Goal: Obtain resource: Download file/media

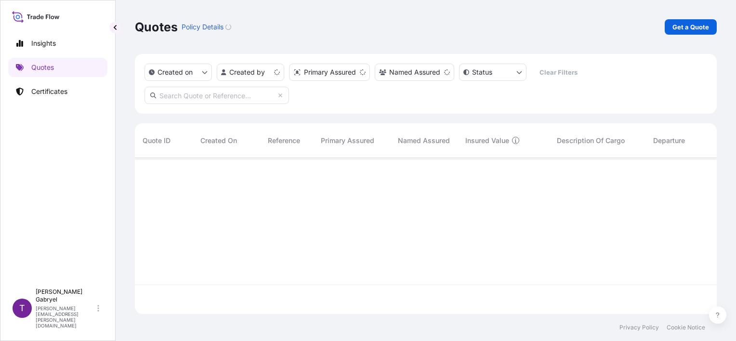
scroll to position [154, 574]
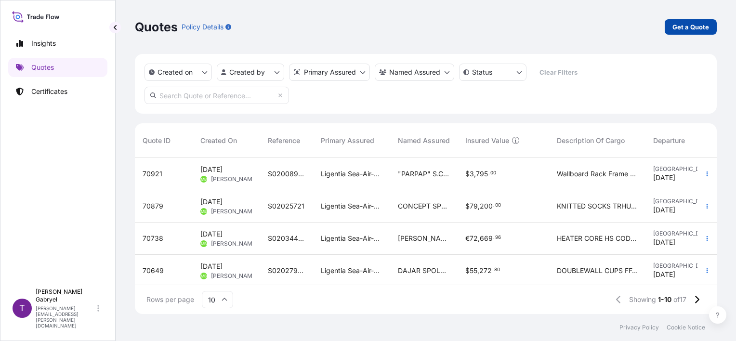
click at [688, 31] on p "Get a Quote" at bounding box center [690, 27] width 37 height 10
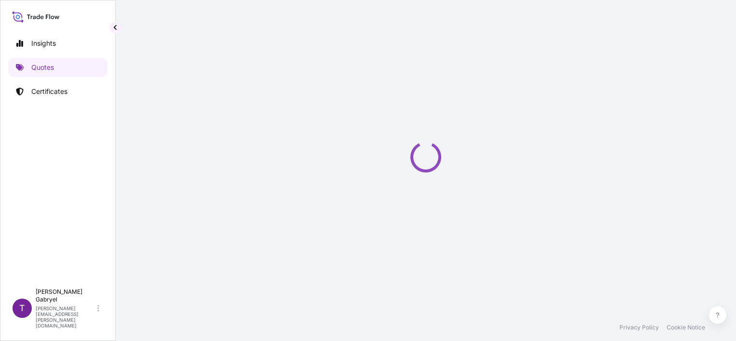
scroll to position [15, 0]
select select "Sea"
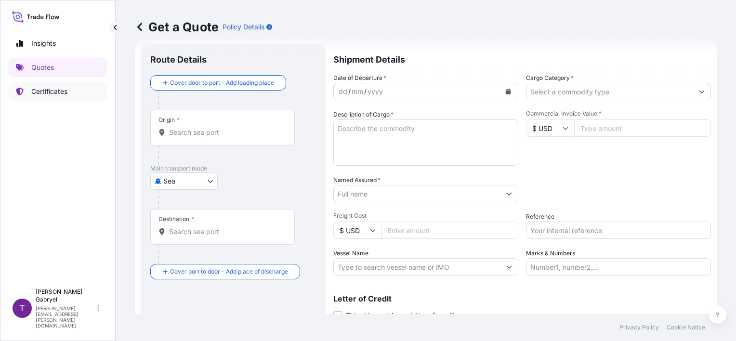
click at [31, 96] on p "Certificates" at bounding box center [49, 92] width 36 height 10
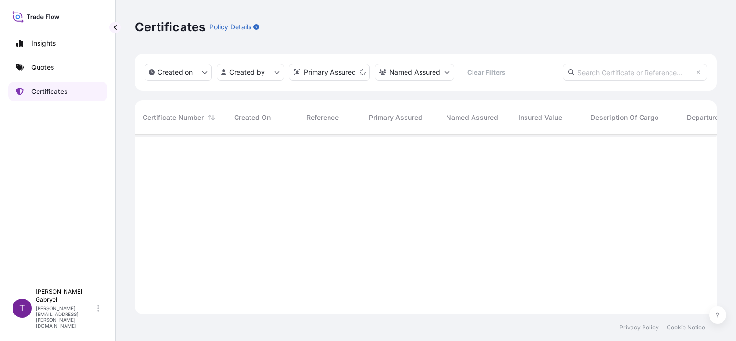
scroll to position [177, 574]
click at [663, 72] on input "text" at bounding box center [635, 72] width 144 height 17
paste input "S02019272"
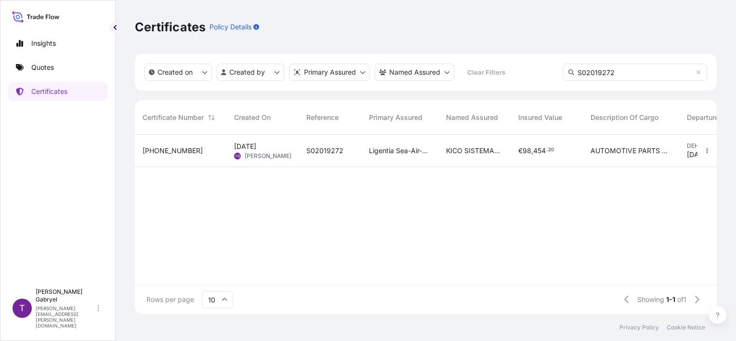
type input "S02019272"
click at [472, 149] on span "KICO SISTEMAS MEXICO S. DE [PERSON_NAME] DE C.V" at bounding box center [474, 151] width 57 height 10
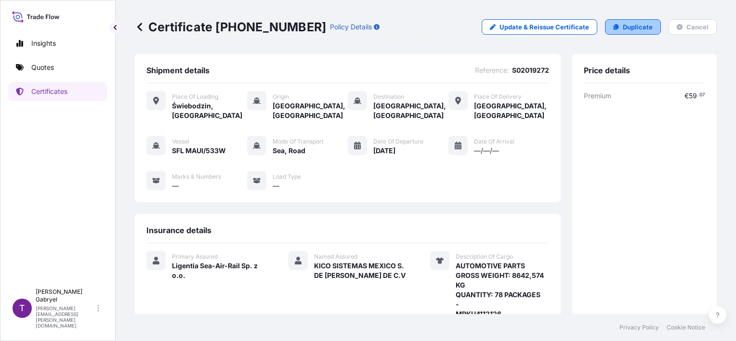
click at [613, 27] on icon at bounding box center [616, 27] width 6 height 6
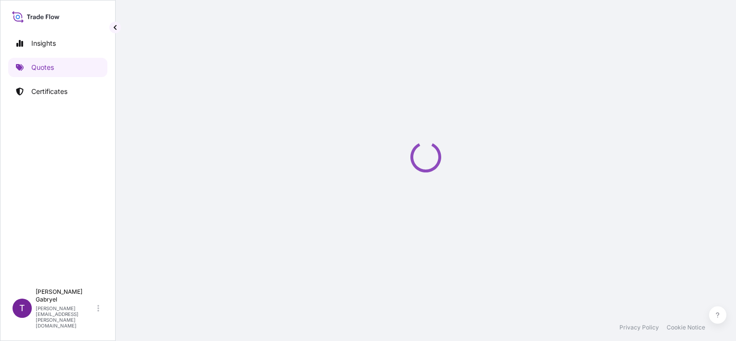
select select "Road / [GEOGRAPHIC_DATA]"
select select "Sea"
select select "Road / [GEOGRAPHIC_DATA]"
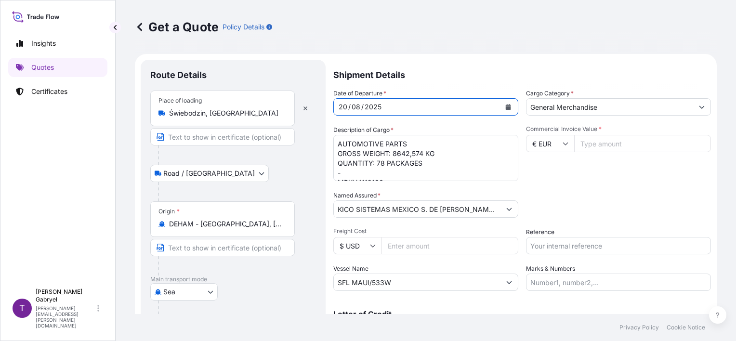
click at [506, 108] on icon "Calendar" at bounding box center [508, 107] width 5 height 6
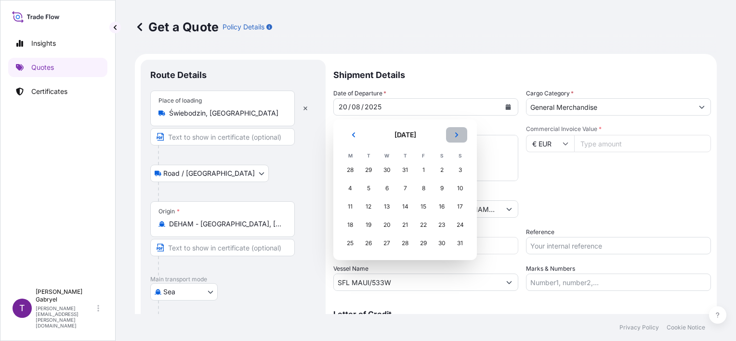
click at [460, 135] on button "Next" at bounding box center [456, 134] width 21 height 15
click at [368, 223] on div "23" at bounding box center [368, 224] width 17 height 17
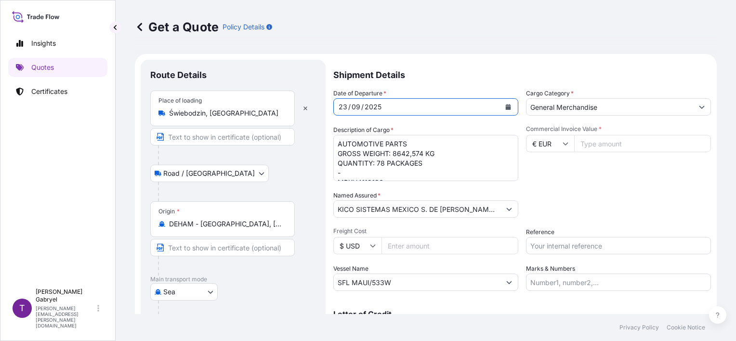
scroll to position [144, 0]
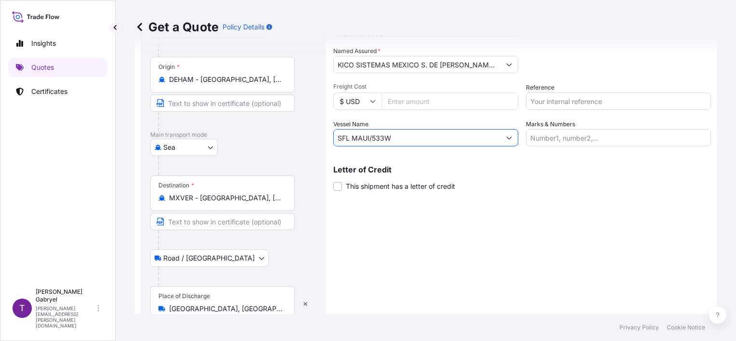
drag, startPoint x: 395, startPoint y: 138, endPoint x: 323, endPoint y: 139, distance: 72.3
click at [323, 139] on form "Route Details Place of loading [GEOGRAPHIC_DATA], [GEOGRAPHIC_DATA] Road / [GEO…" at bounding box center [426, 132] width 582 height 447
paste input "GSL [PERSON_NAME]"
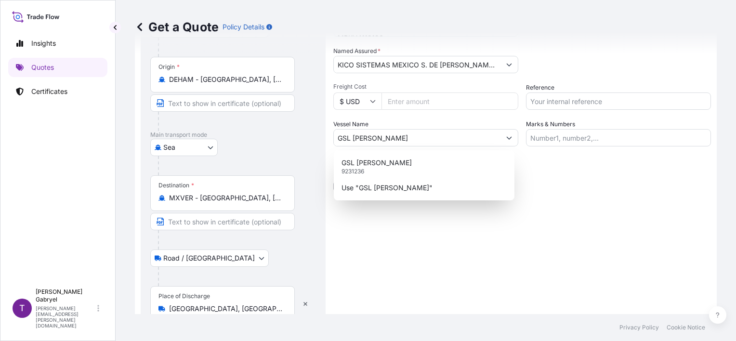
click at [463, 245] on div "Shipment Details Date of Departure * [DATE] Cargo Category * General Merchandis…" at bounding box center [522, 132] width 378 height 435
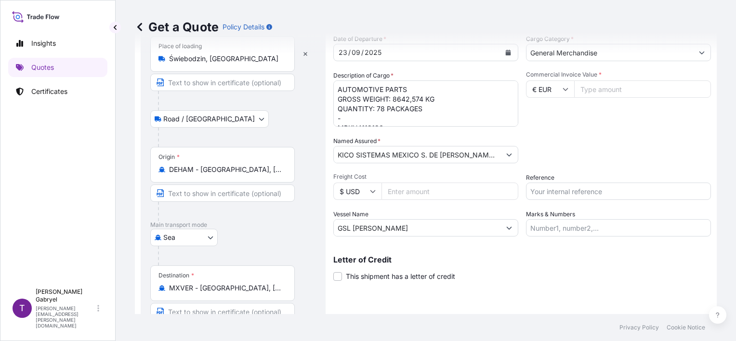
scroll to position [96, 0]
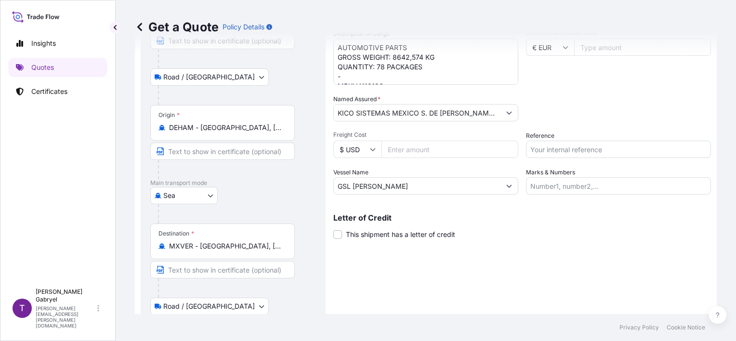
click at [389, 181] on input "GSL [PERSON_NAME]" at bounding box center [417, 185] width 167 height 17
paste input "538W"
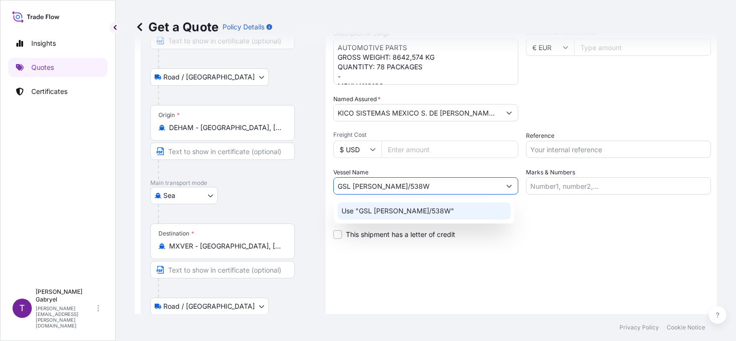
click at [428, 212] on div "Use "GSL [PERSON_NAME]/538W"" at bounding box center [424, 210] width 173 height 17
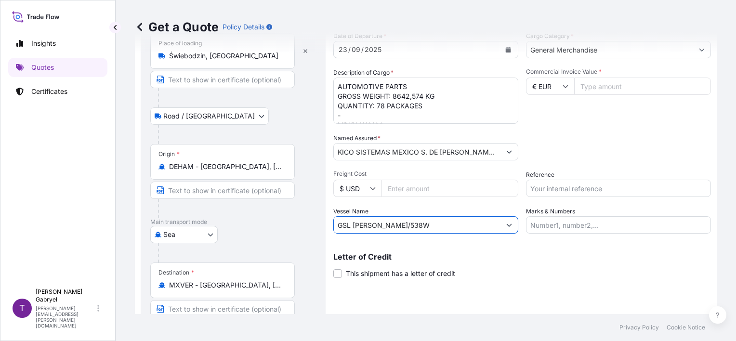
scroll to position [0, 0]
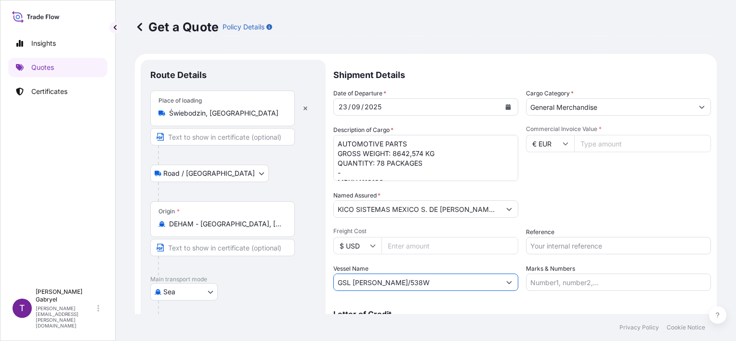
type input "GSL [PERSON_NAME]/538W"
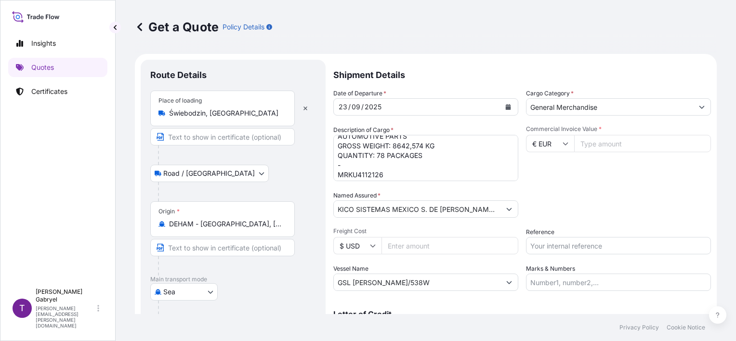
scroll to position [10, 0]
click at [360, 171] on textarea "AUTOMOTIVE PARTS GROSS WEIGHT: 8642,574 KG QUANTITY: 78 PACKAGES - MRKU4112126" at bounding box center [425, 158] width 185 height 46
paste textarea "SUDU6627023"
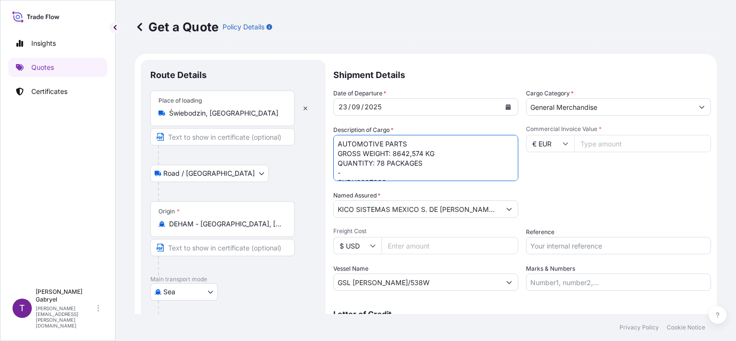
drag, startPoint x: 422, startPoint y: 152, endPoint x: 392, endPoint y: 154, distance: 29.9
click at [392, 154] on textarea "AUTOMOTIVE PARTS GROSS WEIGHT: 8642,574 KG QUANTITY: 78 PACKAGES - MRKU4112126" at bounding box center [425, 158] width 185 height 46
paste textarea "7286.058"
click at [380, 163] on textarea "AUTOMOTIVE PARTS GROSS WEIGHT: 8642,574 KG QUANTITY: 78 PACKAGES - MRKU4112126" at bounding box center [425, 158] width 185 height 46
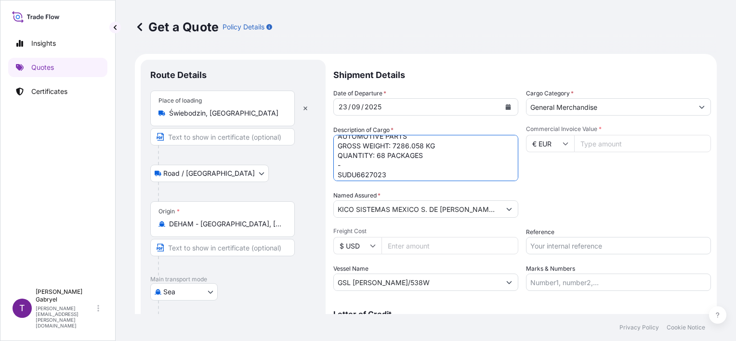
scroll to position [10, 0]
type textarea "AUTOMOTIVE PARTS GROSS WEIGHT: 7286.058 KG QUANTITY: 68 PACKAGES - SUDU6627023"
click at [609, 144] on input "Commercial Invoice Value *" at bounding box center [642, 143] width 137 height 17
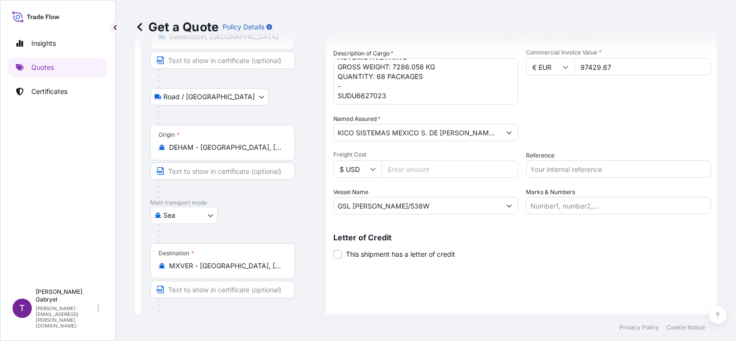
scroll to position [0, 0]
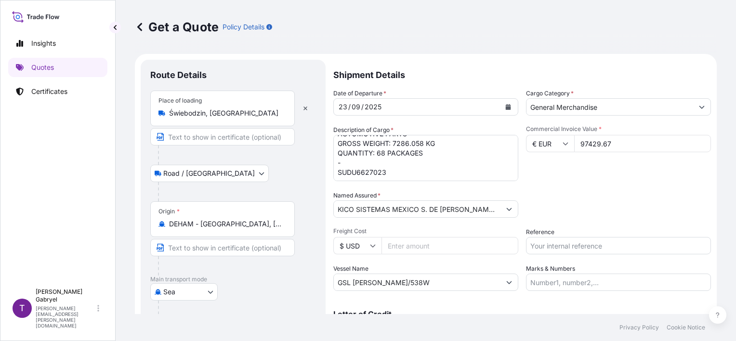
type input "97429.67"
click at [553, 243] on input "Reference" at bounding box center [618, 245] width 185 height 17
paste input "S02052045"
type input "S02052045"
click at [534, 188] on div "Date of Departure * [DATE] Cargo Category * General Merchandise Description of …" at bounding box center [522, 190] width 378 height 202
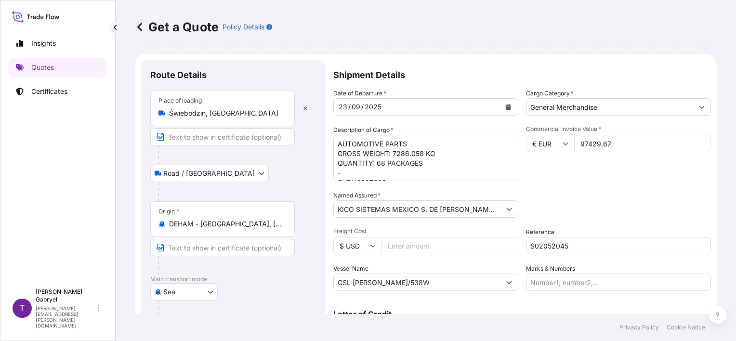
scroll to position [186, 0]
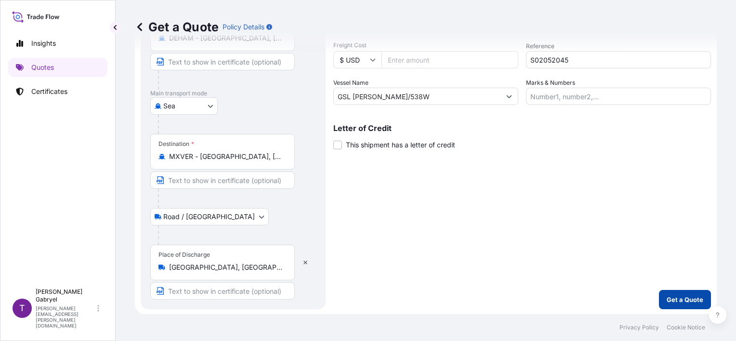
click at [681, 301] on p "Get a Quote" at bounding box center [685, 300] width 37 height 10
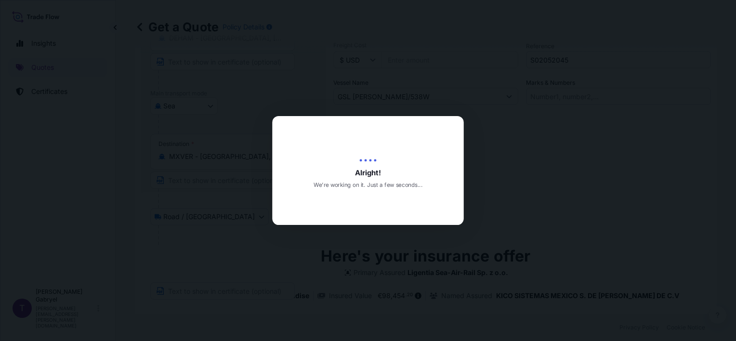
type input "[DATE]"
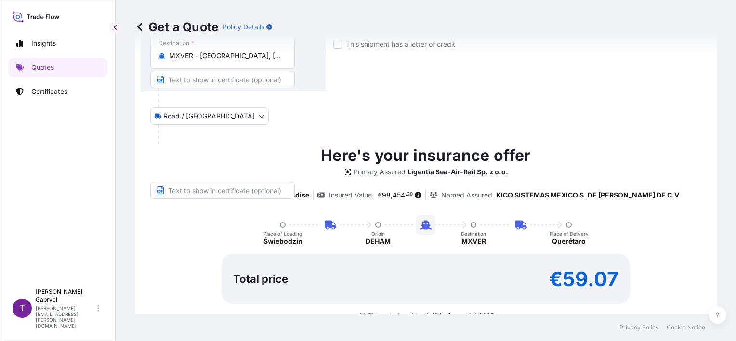
scroll to position [329, 0]
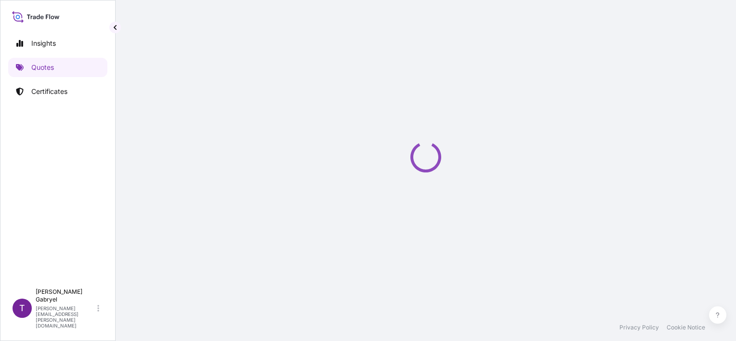
click at [470, 290] on div "Loading" at bounding box center [426, 157] width 582 height 314
select select "Road / [GEOGRAPHIC_DATA]"
select select "Sea"
select select "Road / [GEOGRAPHIC_DATA]"
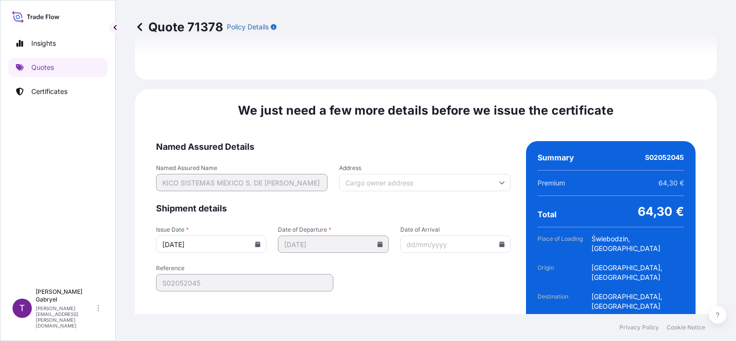
scroll to position [1418, 0]
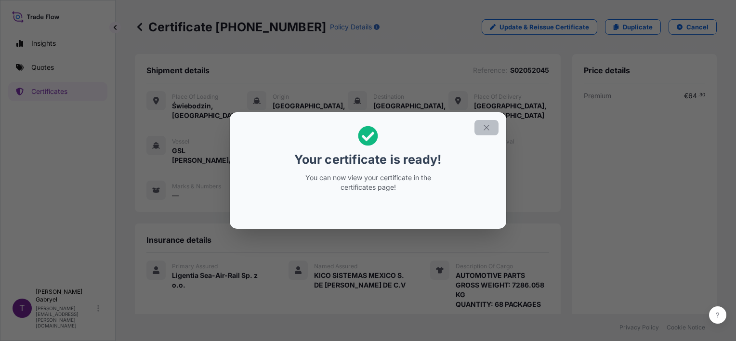
click at [491, 121] on button "button" at bounding box center [486, 127] width 24 height 15
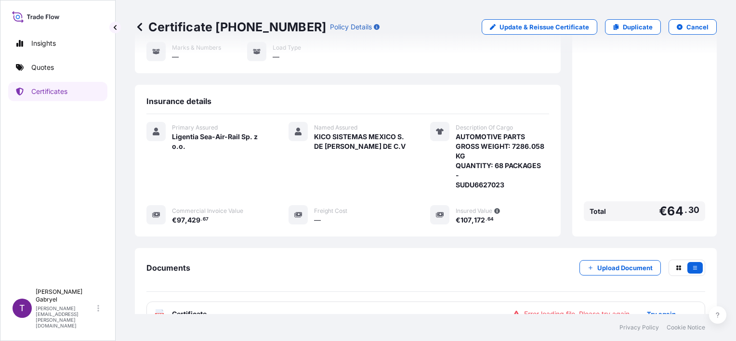
scroll to position [183, 0]
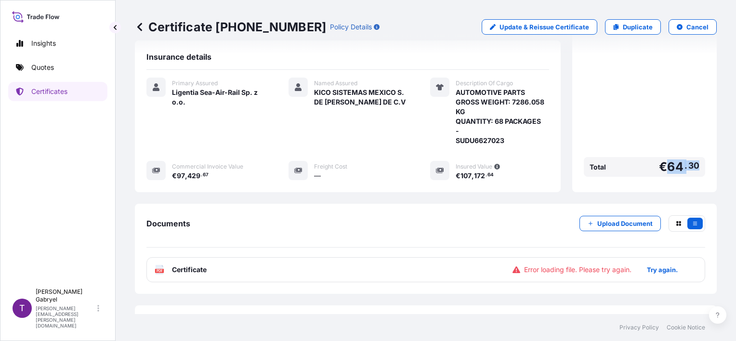
drag, startPoint x: 694, startPoint y: 144, endPoint x: 658, endPoint y: 146, distance: 35.8
click at [658, 157] on div "Total € 64 . 30" at bounding box center [644, 167] width 121 height 20
copy span "€ 64 . 30"
click at [258, 257] on div "PDF Certificate Error loading file. Please try again. Try again." at bounding box center [425, 269] width 559 height 25
click at [655, 265] on p "Try again." at bounding box center [662, 270] width 31 height 10
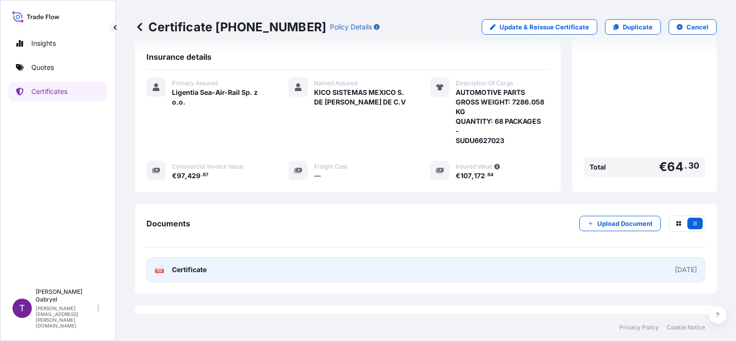
click at [211, 257] on link "PDF Certificate [DATE]" at bounding box center [425, 269] width 559 height 25
